Goal: Information Seeking & Learning: Check status

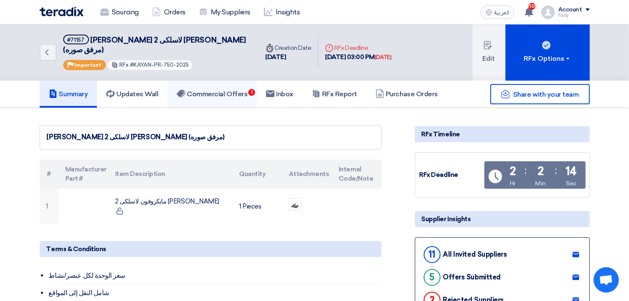
click at [232, 90] on h5 "Commercial Offers 1" at bounding box center [212, 94] width 71 height 8
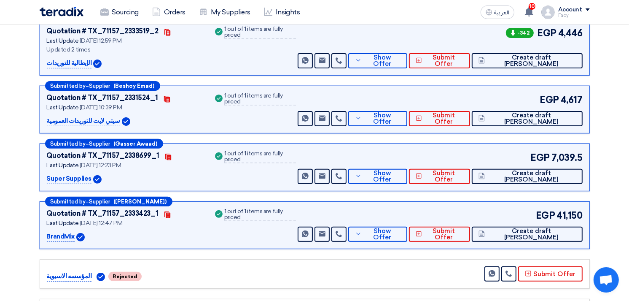
scroll to position [234, 0]
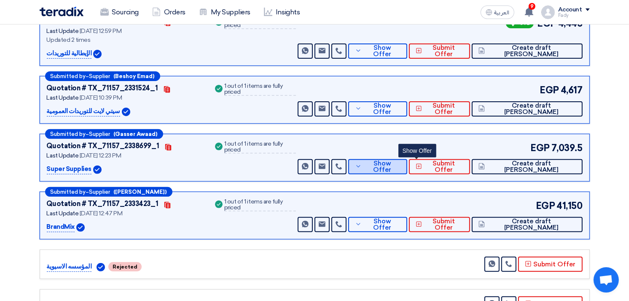
click at [407, 159] on button "Show Offer" at bounding box center [377, 166] width 59 height 15
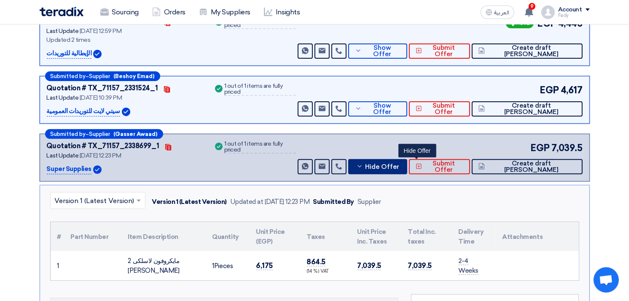
click at [399, 164] on span "Hide Offer" at bounding box center [382, 167] width 34 height 6
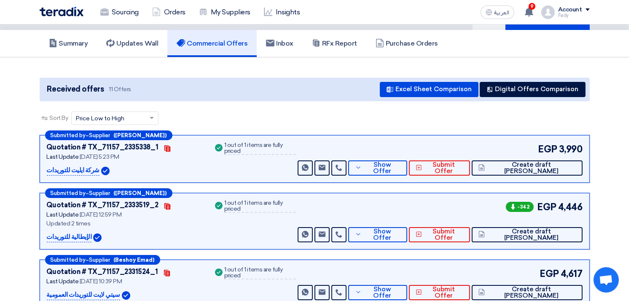
scroll to position [0, 0]
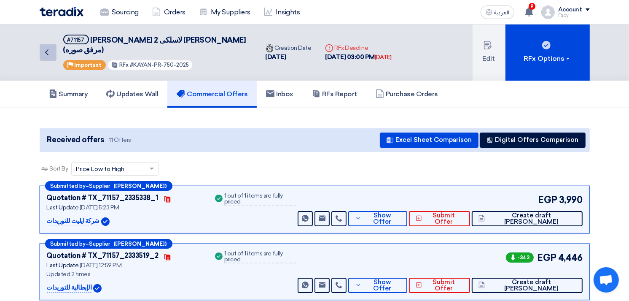
click at [46, 47] on icon "Back" at bounding box center [47, 52] width 10 height 10
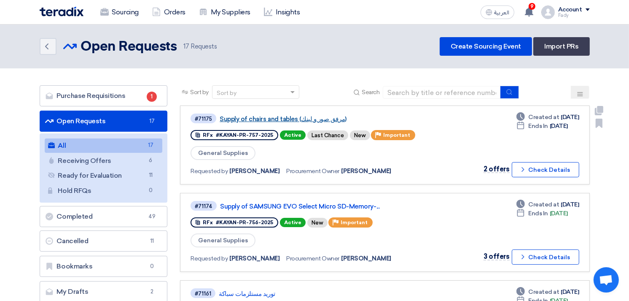
click at [298, 117] on link "Supply of chairs and tables (مرفق صور و لينك)" at bounding box center [325, 119] width 211 height 8
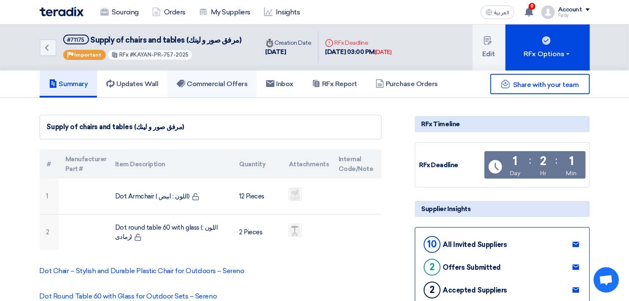
click at [231, 90] on link "Commercial Offers" at bounding box center [211, 83] width 89 height 27
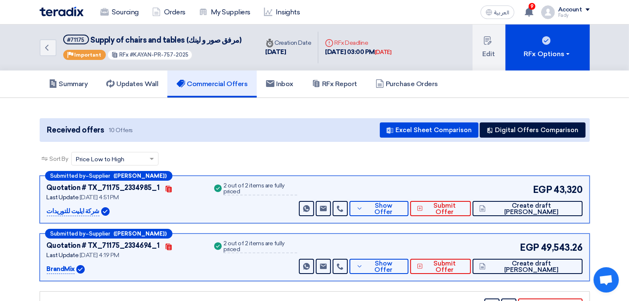
click at [52, 36] on div "Back #71175 Supply of chairs and tables (مرفق صور و لينك) Priority Important RF…" at bounding box center [149, 47] width 219 height 46
click at [49, 46] on icon "Back" at bounding box center [47, 48] width 10 height 10
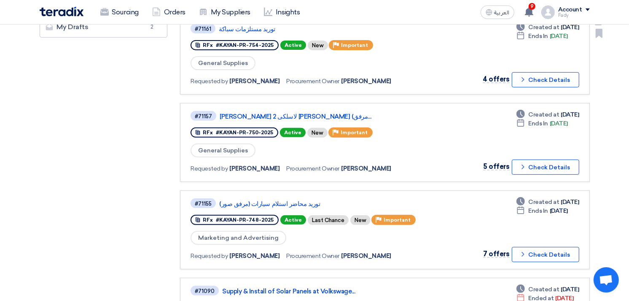
scroll to position [281, 0]
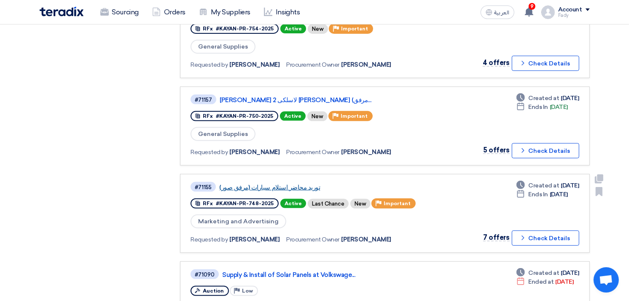
click at [286, 183] on link "توريد محاضر استلام سيارات (مرفق صور)" at bounding box center [324, 187] width 211 height 8
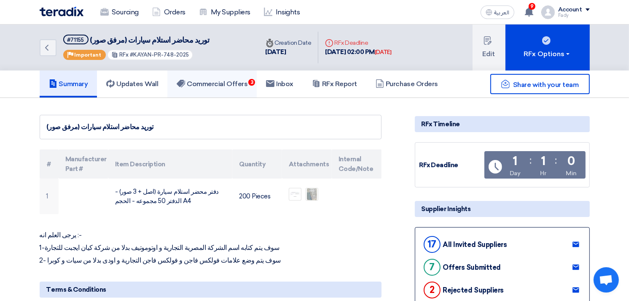
click at [247, 76] on link "Commercial Offers 3" at bounding box center [211, 83] width 89 height 27
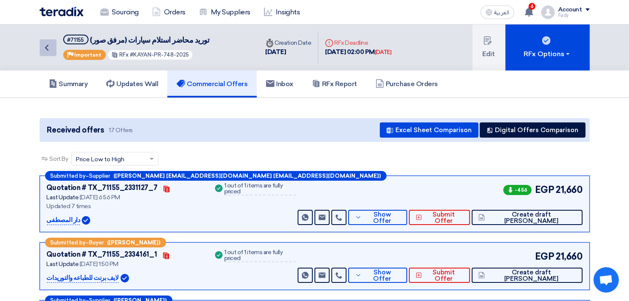
click at [53, 41] on link "Back" at bounding box center [48, 47] width 17 height 17
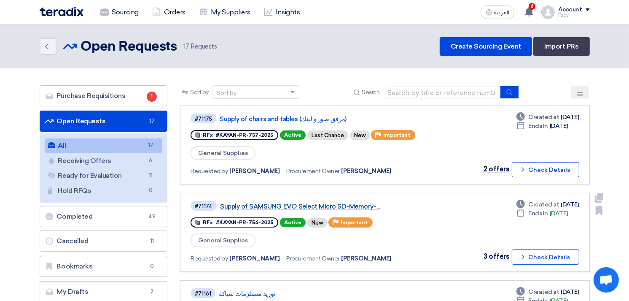
click at [304, 202] on link "Supply of SAMSUNG EVO Select Micro SD-Memory-..." at bounding box center [325, 206] width 211 height 8
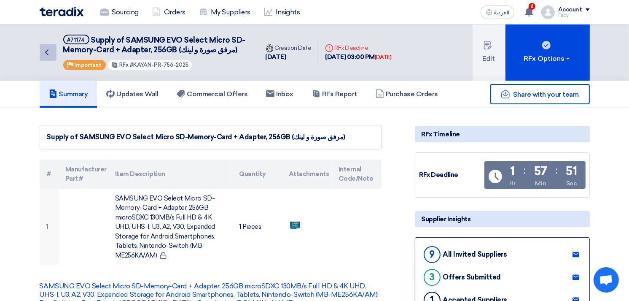
click at [46, 47] on icon "Back" at bounding box center [47, 52] width 10 height 10
